Goal: Task Accomplishment & Management: Complete application form

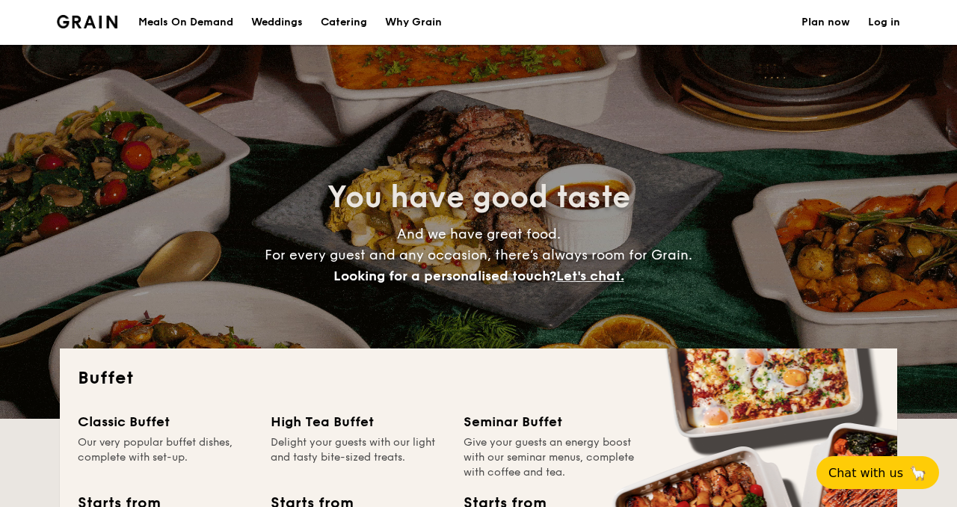
select select
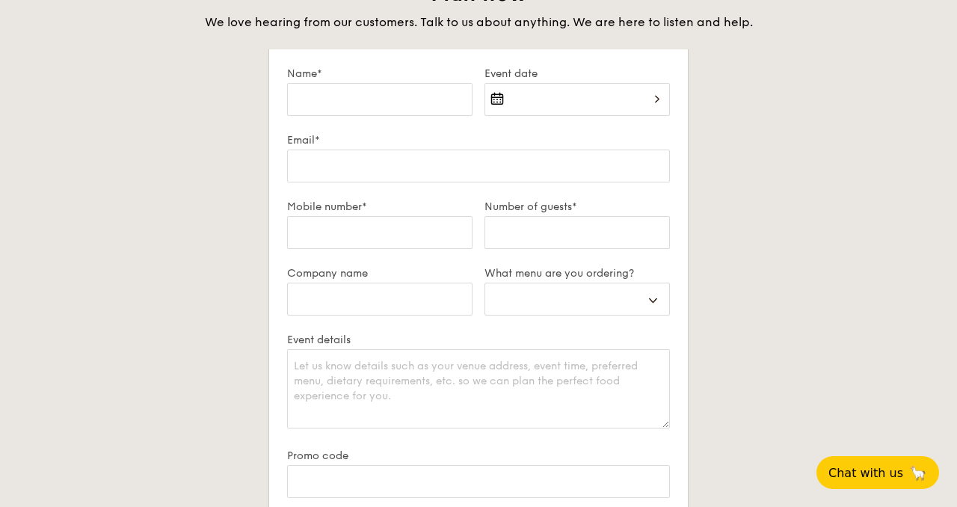
scroll to position [2592, 0]
click at [383, 100] on input "Name*" at bounding box center [379, 100] width 185 height 33
type input "[PERSON_NAME]"
type input "[EMAIL_ADDRESS][DOMAIN_NAME]"
type input "85555845"
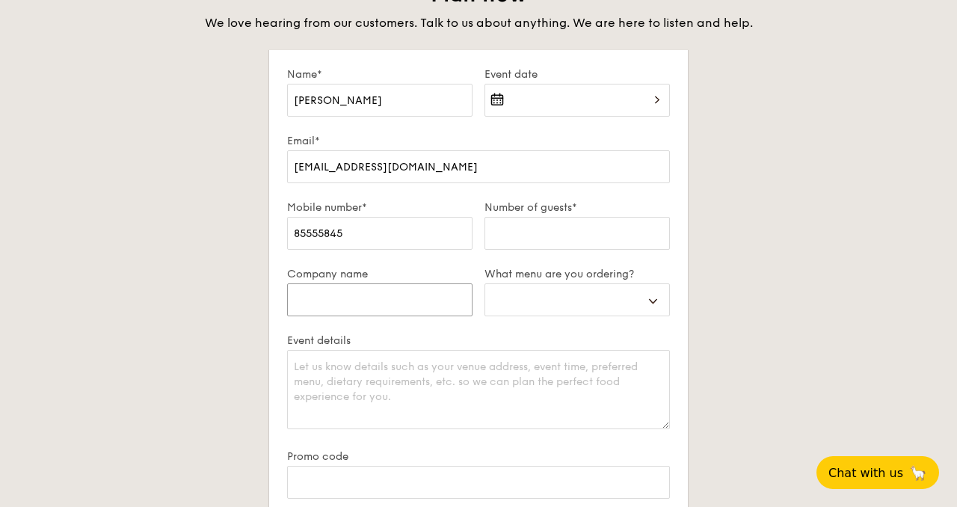
type input "UWCSEA"
select select
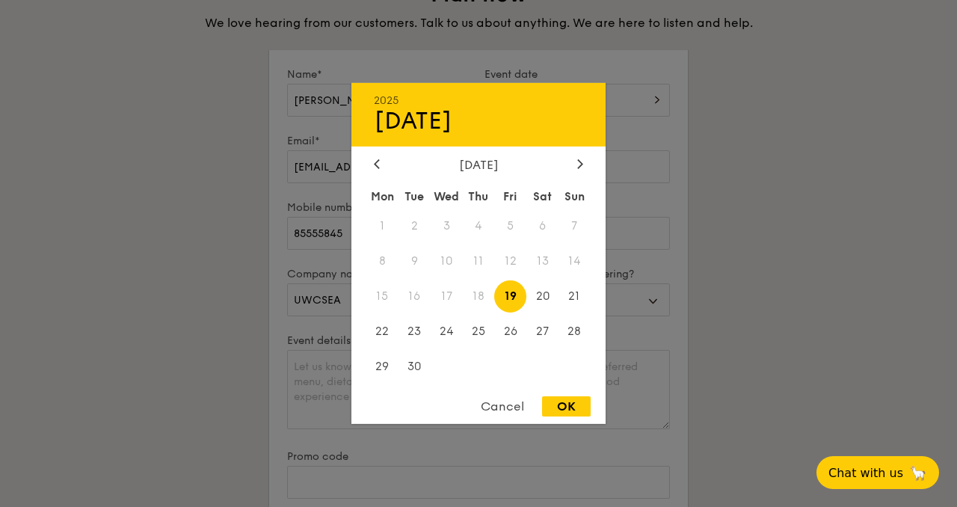
click at [562, 114] on div "2025 Sep [DATE] Tue Wed Thu Fri Sat Sun 1 2 3 4 5 6 7 8 9 10 11 12 13 14 15 16 …" at bounding box center [576, 109] width 185 height 51
click at [573, 166] on div at bounding box center [579, 165] width 13 height 14
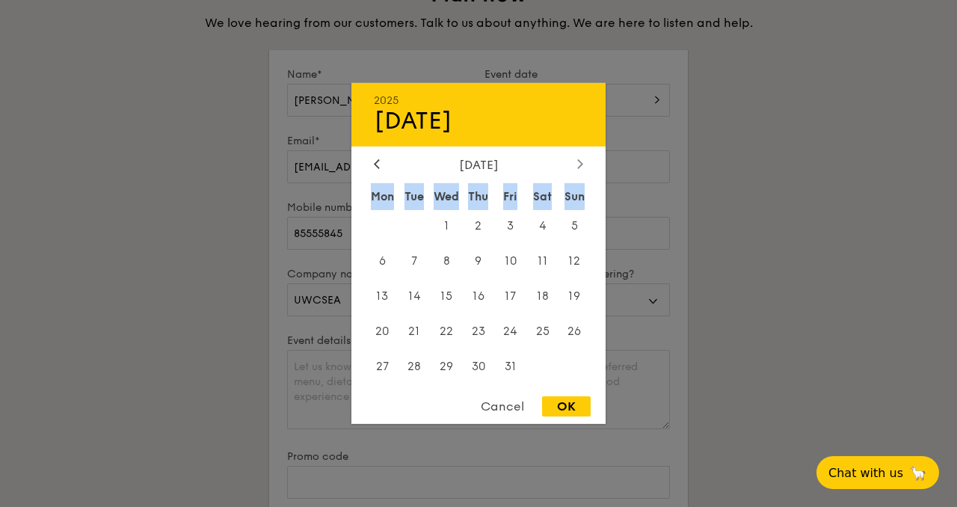
click at [573, 166] on div at bounding box center [579, 165] width 13 height 14
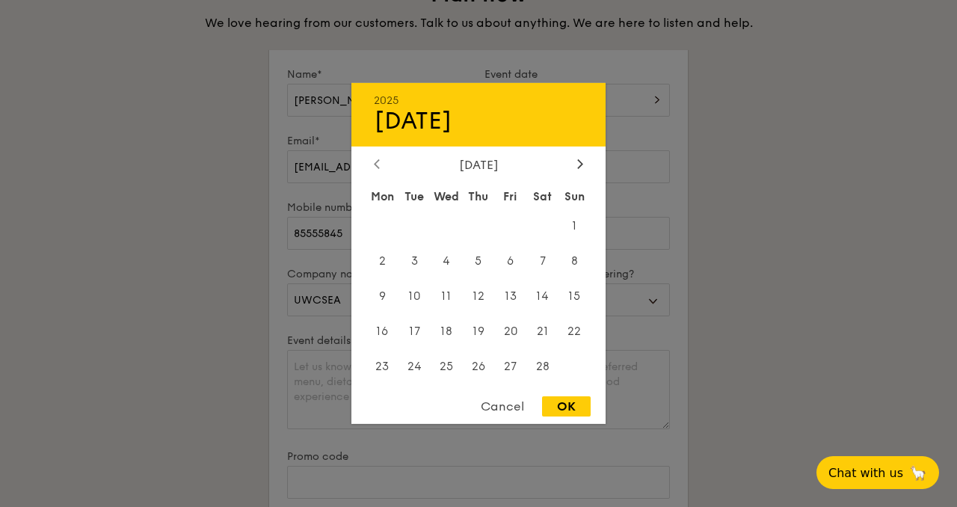
click at [370, 163] on div at bounding box center [376, 165] width 13 height 14
click at [537, 262] on span "8" at bounding box center [542, 261] width 32 height 32
click at [563, 401] on div "OK" at bounding box center [566, 406] width 49 height 20
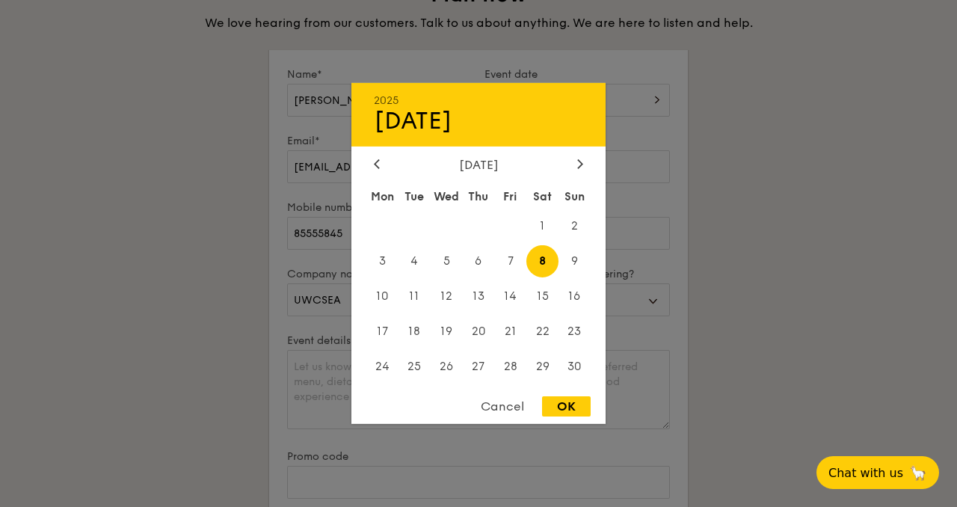
type input "[DATE]"
select select
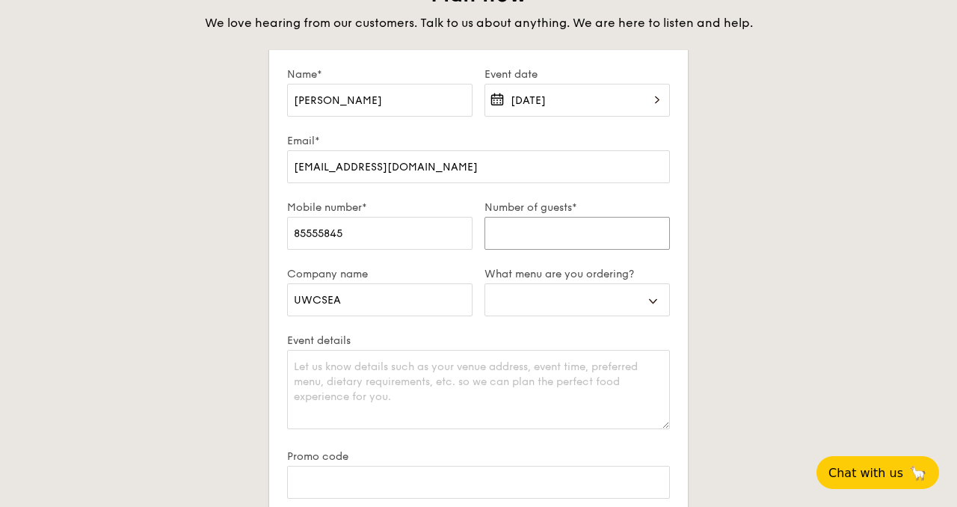
click at [539, 232] on input "Number of guests*" at bounding box center [576, 233] width 185 height 33
type input "2"
select select
type input "20"
select select
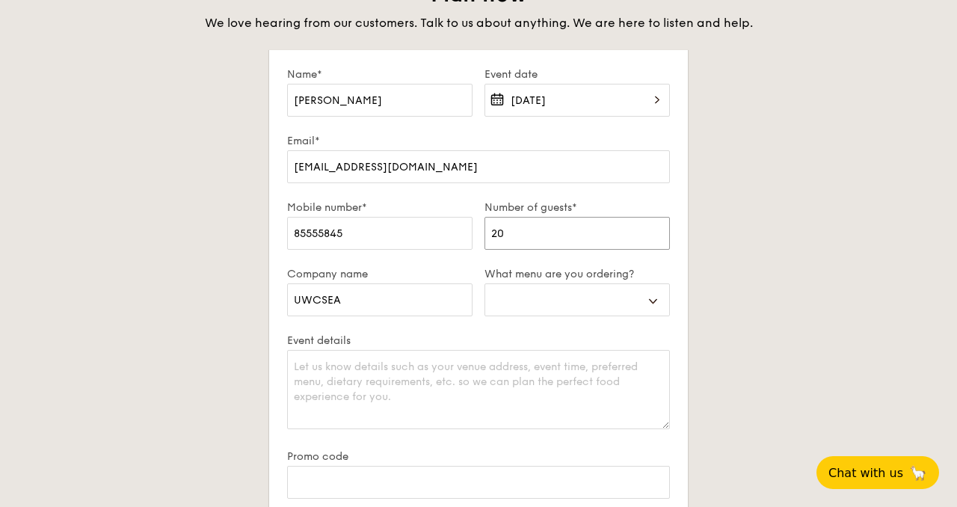
type input "200"
select select
type input "200"
click at [569, 301] on select "Buffet Mini Buffet High Tea Canapés Meal Boxes Wedding" at bounding box center [576, 299] width 185 height 33
select select "mealBoxes"
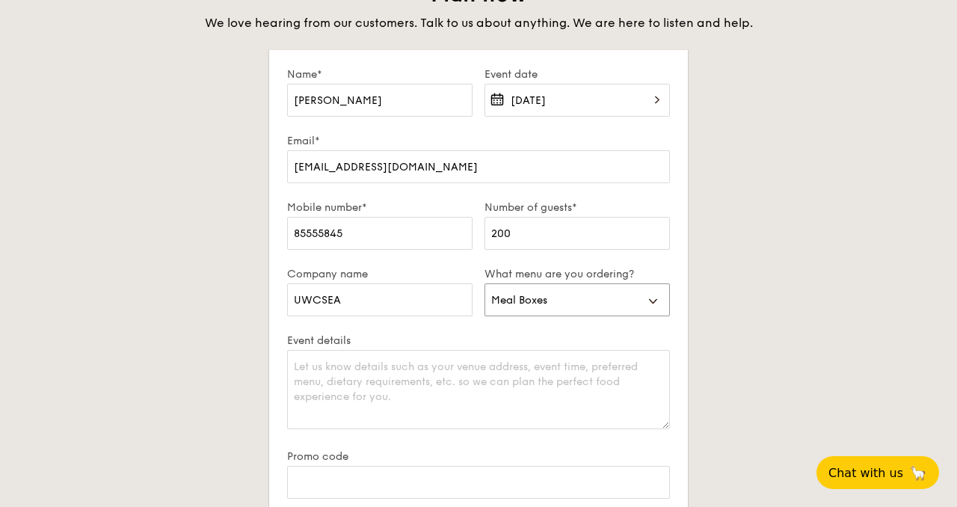
click at [484, 283] on select "Buffet Mini Buffet High Tea Canapés Meal Boxes Wedding" at bounding box center [576, 299] width 185 height 33
click at [414, 388] on textarea "Event details" at bounding box center [478, 389] width 383 height 79
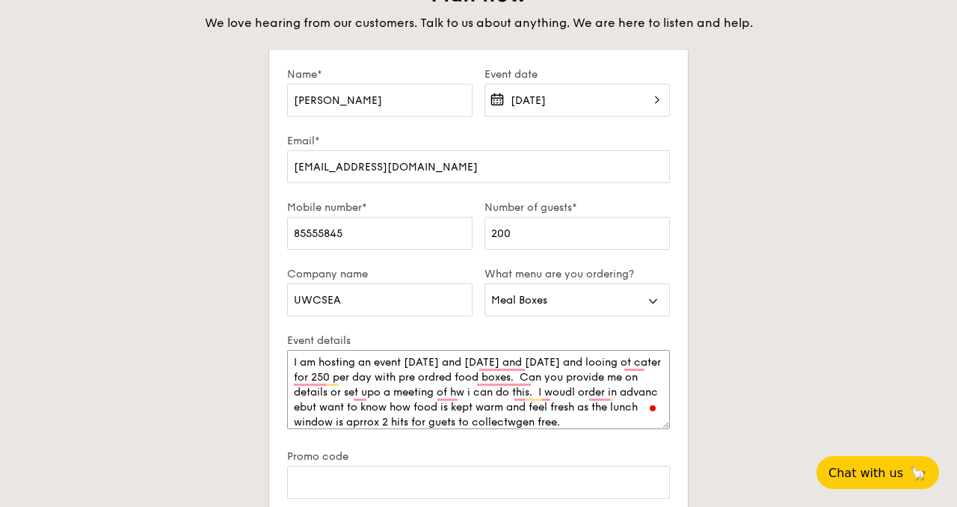
scroll to position [0, 0]
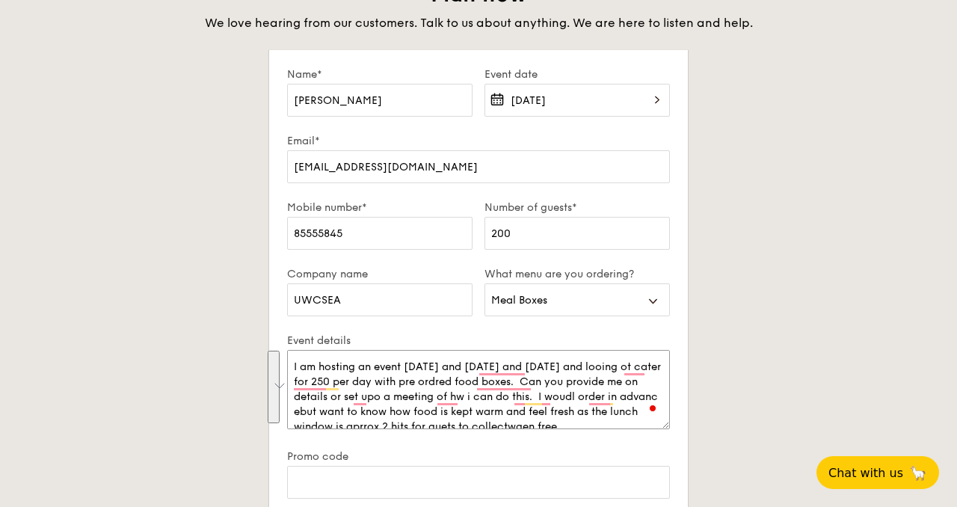
drag, startPoint x: 620, startPoint y: 417, endPoint x: 331, endPoint y: 352, distance: 296.5
click at [331, 352] on textarea "I am hosting an event [DATE] and [DATE] and [DATE] and looing ot cater for 250 …" at bounding box center [478, 389] width 383 height 79
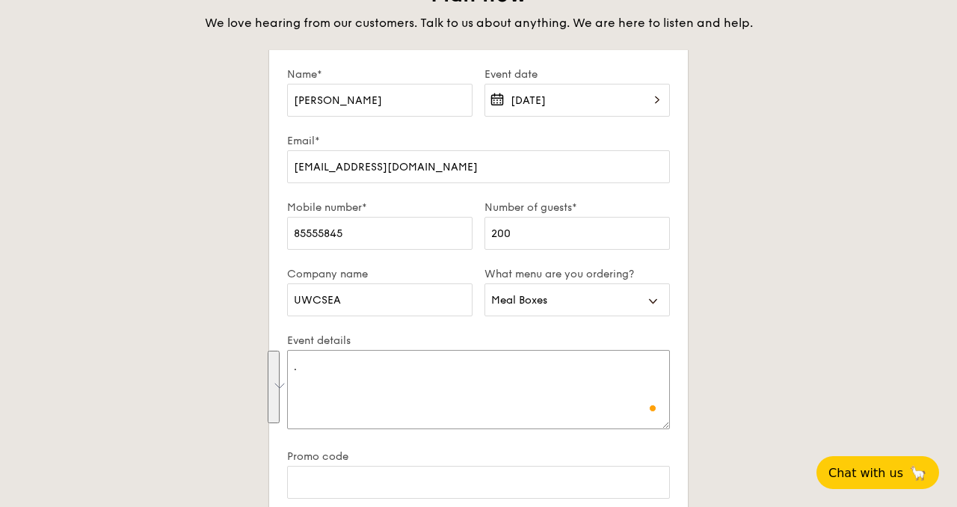
paste textarea "I am hosting an event [DATE] and [DATE]–[DATE], and looking to cater for around…"
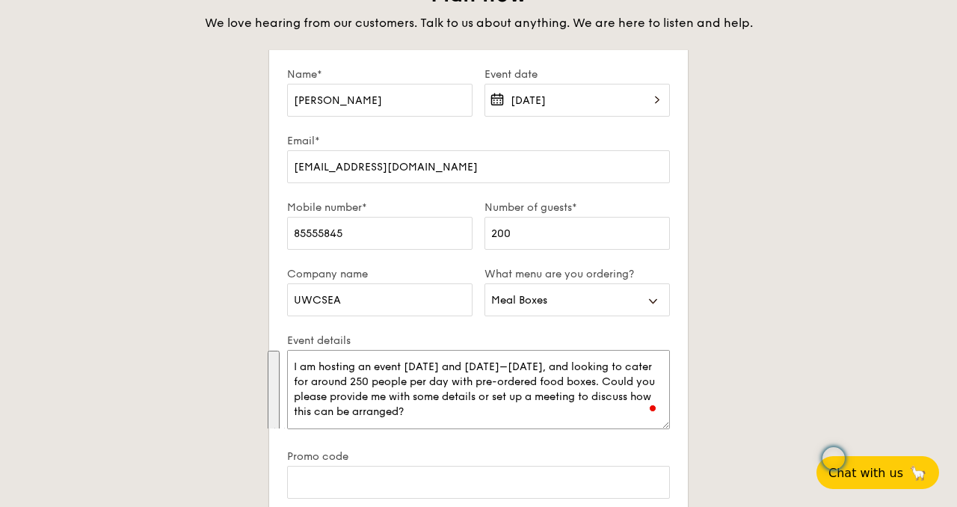
drag, startPoint x: 445, startPoint y: 424, endPoint x: 290, endPoint y: 345, distance: 173.5
click at [290, 345] on div "Event details I am hosting an event [DATE] and [DATE]–[DATE], and looking to ca…" at bounding box center [478, 392] width 383 height 116
type textarea "I am hosting an event [DATE] and [DATE]–[DATE], and looking to cater for around…"
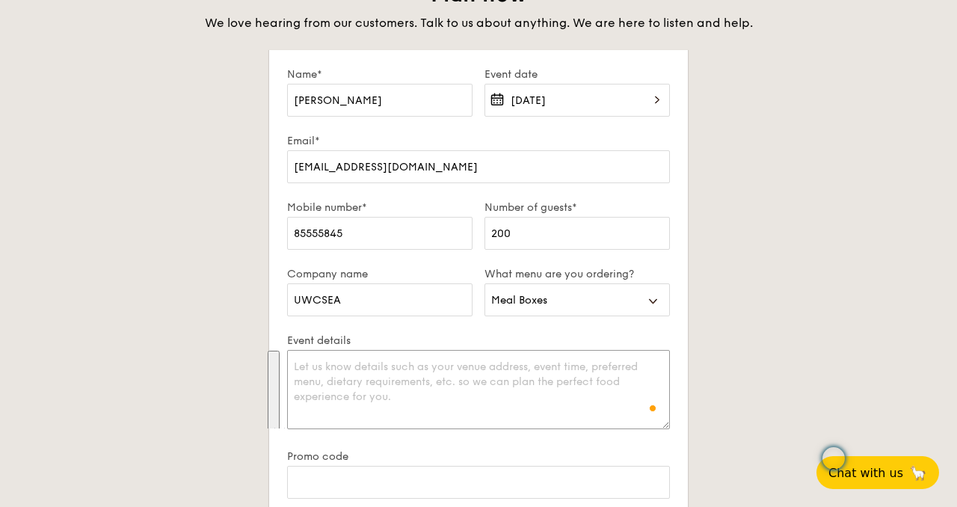
paste textarea "I am hosting an event [DATE] and [DATE]–[DATE], and am looking to cater for aro…"
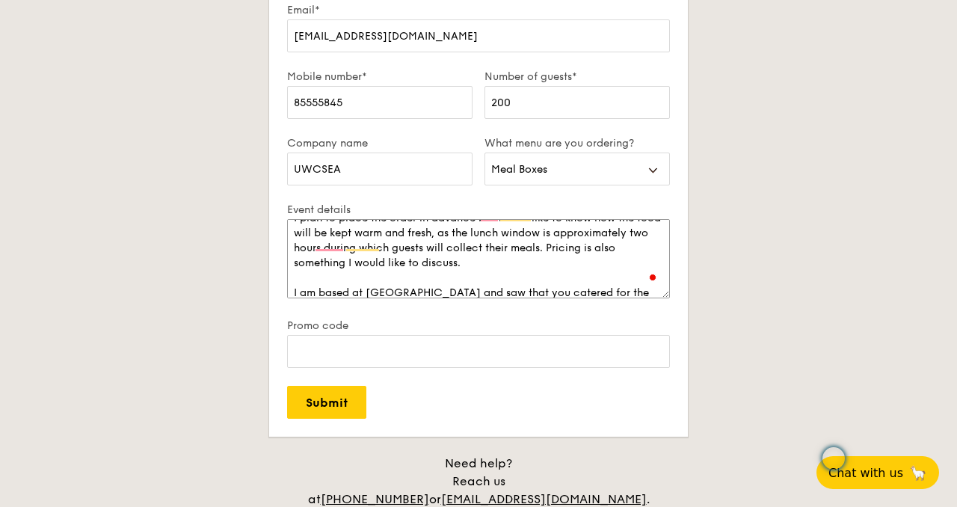
scroll to position [91, 0]
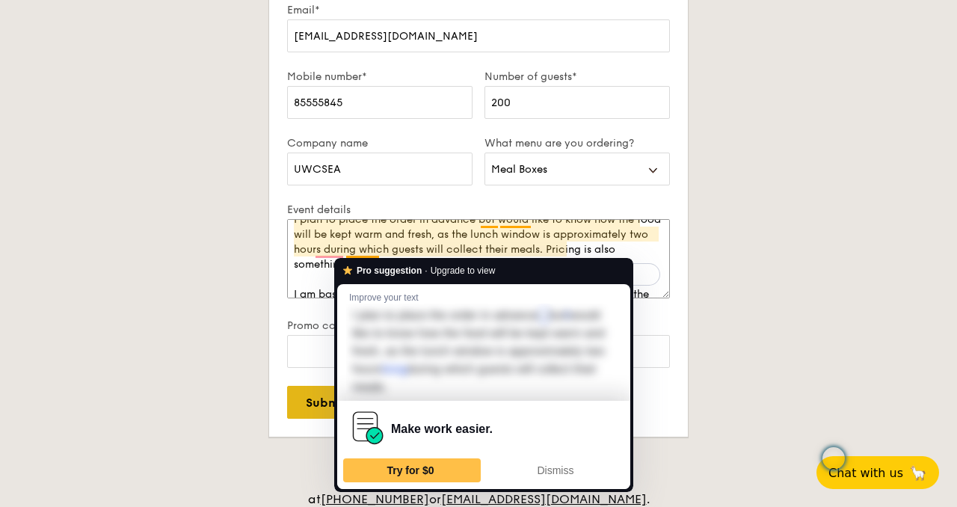
type textarea "I am hosting an event [DATE] and [DATE]–[DATE], and am looking to cater for aro…"
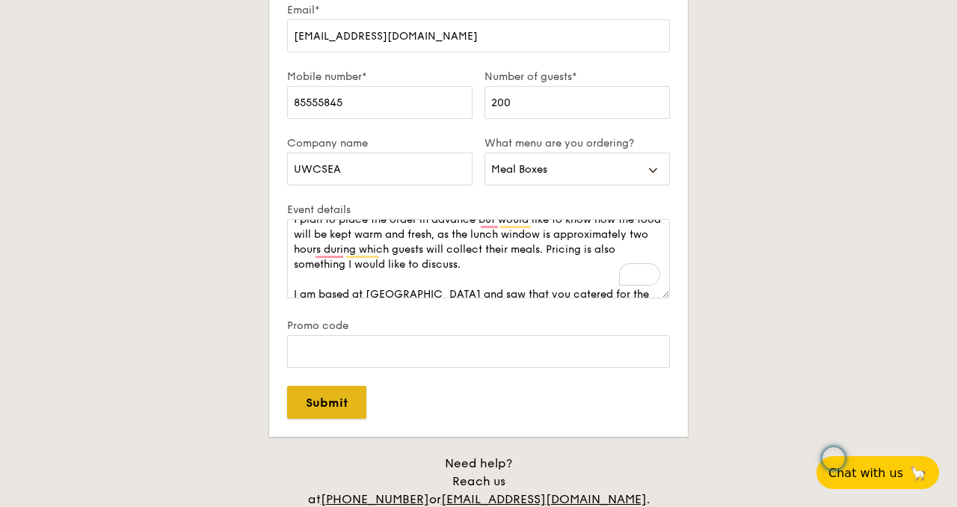
click at [305, 407] on input "Submit" at bounding box center [326, 402] width 79 height 33
select select
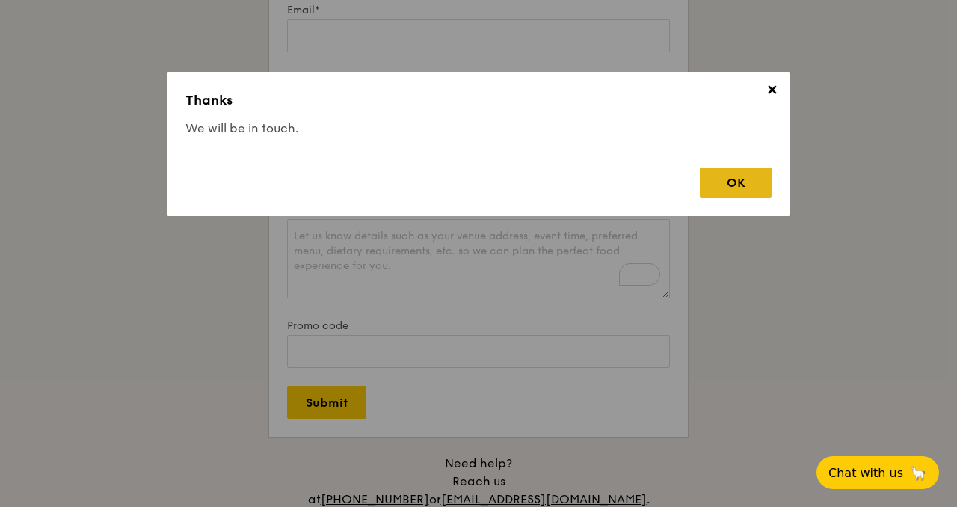
click at [730, 184] on div "OK" at bounding box center [736, 182] width 72 height 31
